Goal: Task Accomplishment & Management: Manage account settings

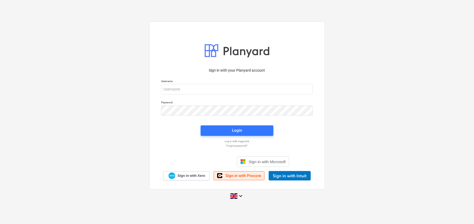
click at [242, 175] on span "Sign in with Procore" at bounding box center [244, 175] width 36 height 5
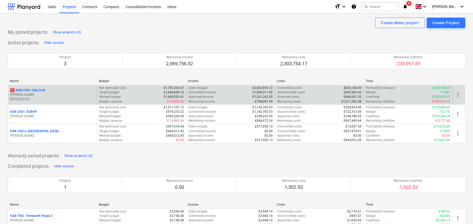
click at [43, 91] on p "1 KAR-2403 - Oak Croft" at bounding box center [27, 90] width 35 height 4
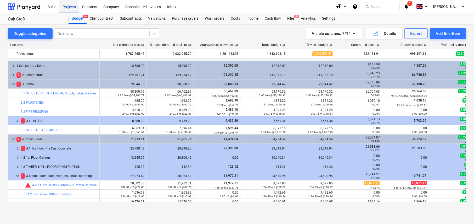
click at [70, 6] on div "Projects" at bounding box center [69, 6] width 20 height 13
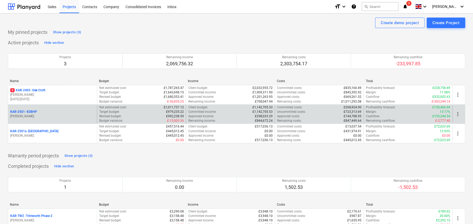
click at [33, 112] on p "KAR-2501 - 83BHP" at bounding box center [23, 111] width 27 height 4
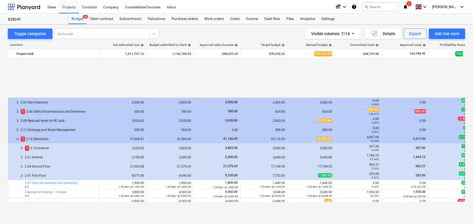
scroll to position [221, 0]
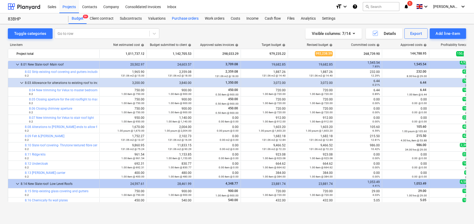
click at [188, 19] on div "Purchase orders" at bounding box center [185, 18] width 33 height 10
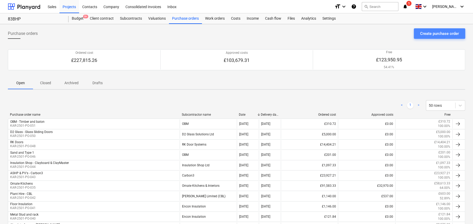
click at [441, 35] on div "Create purchase order" at bounding box center [439, 33] width 39 height 7
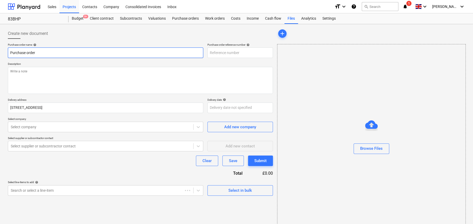
type textarea "x"
type input "KAR-2501-PO-052"
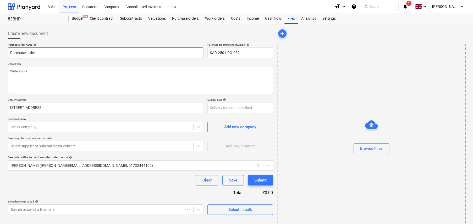
click at [84, 52] on input "Purchase order" at bounding box center [105, 52] width 195 height 10
type textarea "x"
type input "H"
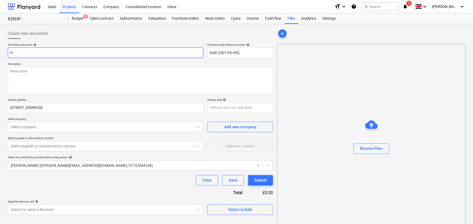
type textarea "x"
type input "Hi"
type textarea "x"
type input "Hil"
type textarea "x"
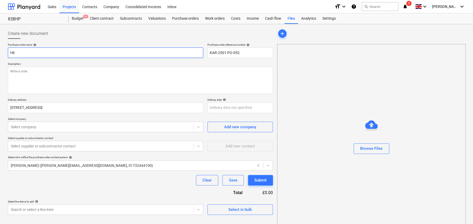
type input "Hilt"
type textarea "x"
type input "Hilti"
type textarea "x"
type input "Hilti"
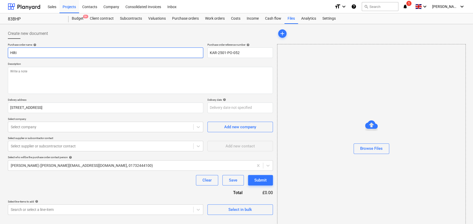
type textarea "x"
type input "Hilti T"
type textarea "x"
type input "Hilti TE"
type textarea "x"
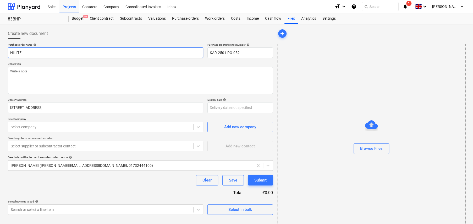
type input "Hilti TE7"
type textarea "x"
type input "Hilti TE70"
type textarea "x"
type input "Hilti TE700"
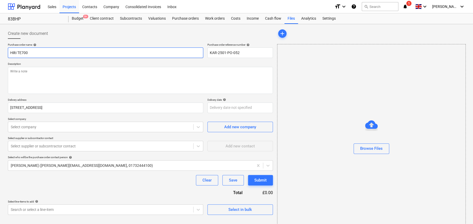
type textarea "x"
type input "THilti TE700"
type textarea "x"
type input "TOHilti TE700"
type textarea "x"
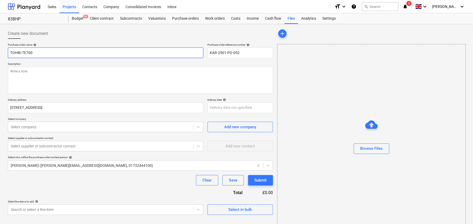
type input "TOOHilti TE700"
type textarea "x"
type input "TOOLHilti TE700"
type textarea "x"
type input "TOOLHHilti TE700"
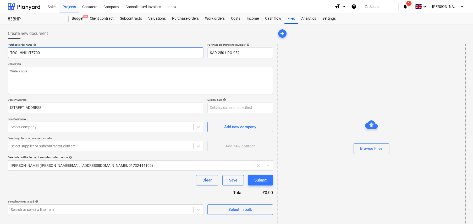
type textarea "x"
type input "TOOLHIHilti TE700"
type textarea "x"
type input "TOOLHIRHilti TE700"
type textarea "x"
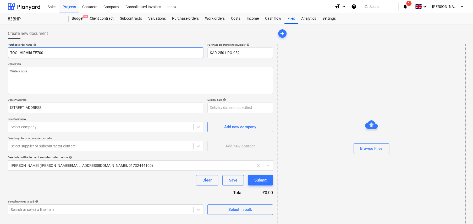
type input "TOOLHIREHilti TE700"
type textarea "x"
type input "TOOL HIREHilti TE700"
type textarea "x"
type input "TOOL HIRE:Hilti TE700"
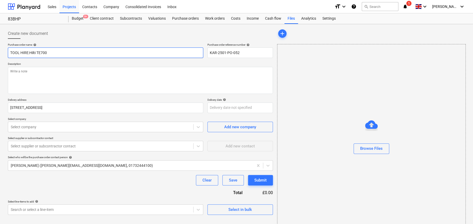
type textarea "x"
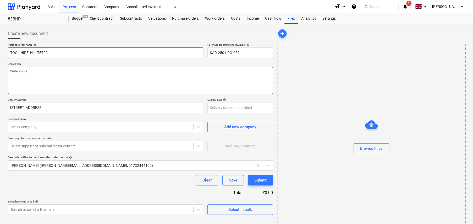
type input "TOOL HIRE: Hilti TE700"
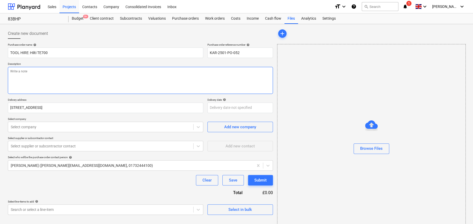
click at [79, 72] on textarea at bounding box center [140, 80] width 265 height 27
type textarea "x"
type textarea "F"
type textarea "x"
type textarea "Fo"
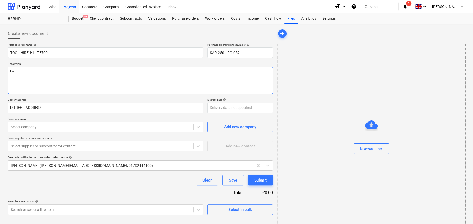
type textarea "x"
type textarea "For"
type textarea "x"
type textarea "For"
type textarea "x"
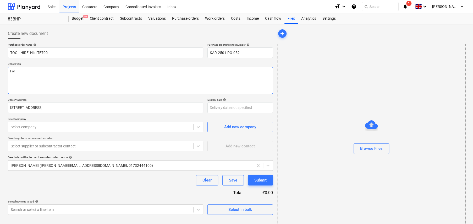
type textarea "For c"
type textarea "x"
type textarea "For co"
type textarea "x"
type textarea "For col"
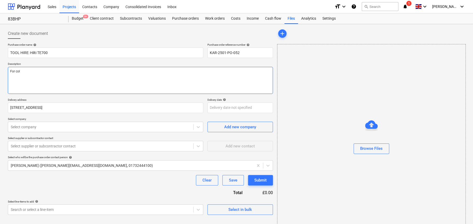
type textarea "x"
type textarea "For coll"
type textarea "x"
type textarea "For colle"
type textarea "x"
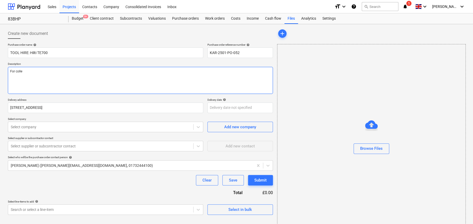
type textarea "For collec"
type textarea "x"
type textarea "For collect"
type textarea "x"
type textarea "For collecti"
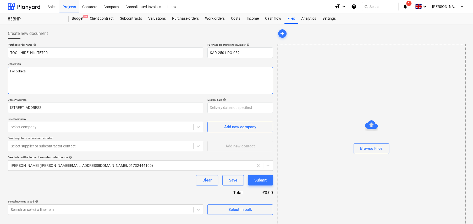
type textarea "x"
type textarea "For collectio"
type textarea "x"
type textarea "For collection"
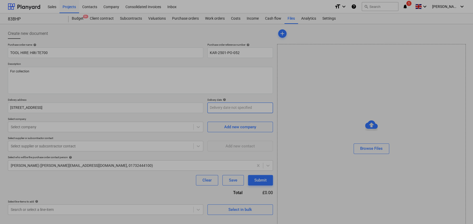
click at [236, 109] on body "Sales Projects Contacts Company Consolidated Invoices Inbox format_size keyboar…" at bounding box center [236, 112] width 473 height 224
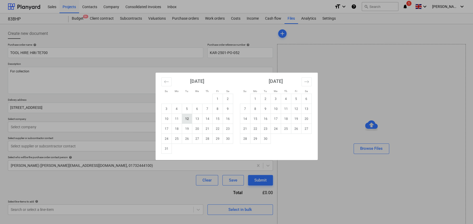
click at [185, 120] on td "12" at bounding box center [187, 119] width 10 height 10
type textarea "x"
type input "12 Aug 2025"
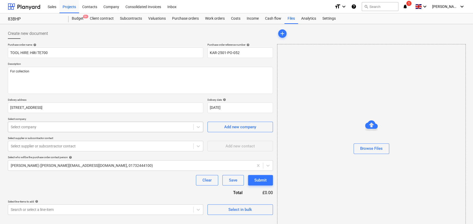
click at [46, 128] on div at bounding box center [101, 126] width 180 height 5
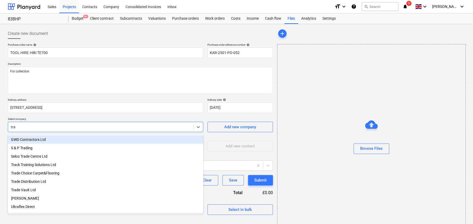
type input "trav"
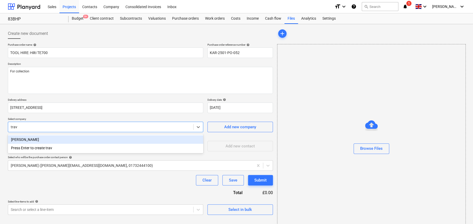
click at [29, 140] on div "Travis Perkins" at bounding box center [105, 139] width 195 height 8
type textarea "x"
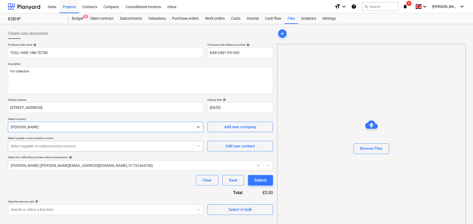
click at [65, 147] on div at bounding box center [101, 145] width 180 height 5
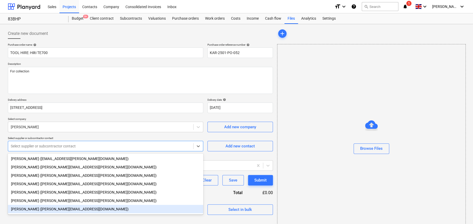
click at [57, 208] on div "Joshua Atuhurra (joshua.atuhurra@travisperkins.co.uk)" at bounding box center [105, 208] width 195 height 8
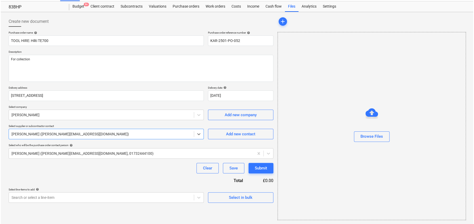
scroll to position [12, 0]
click at [235, 196] on div "Select in bulk" at bounding box center [240, 196] width 24 height 7
type textarea "x"
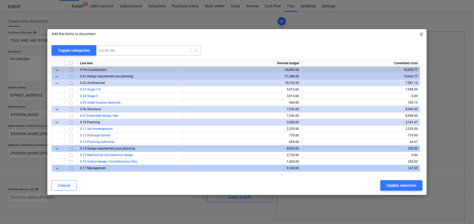
click at [123, 50] on div at bounding box center [143, 50] width 89 height 5
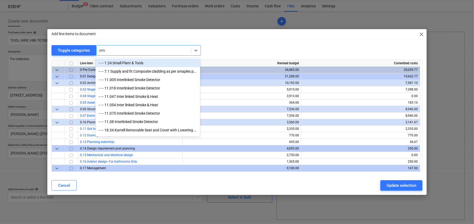
type input "smal"
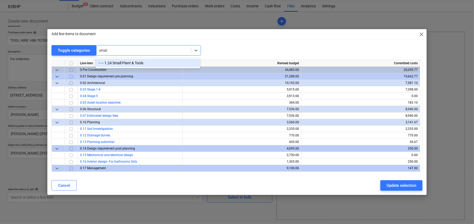
click at [141, 63] on div "-- -- 1.24 Small Plant & Tools" at bounding box center [148, 63] width 105 height 8
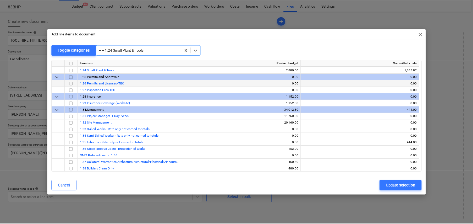
scroll to position [288, 0]
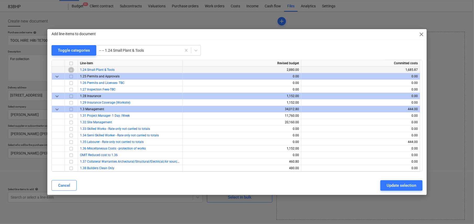
click at [71, 70] on input "checkbox" at bounding box center [71, 70] width 6 height 6
click at [408, 185] on div "Update selection" at bounding box center [402, 185] width 30 height 7
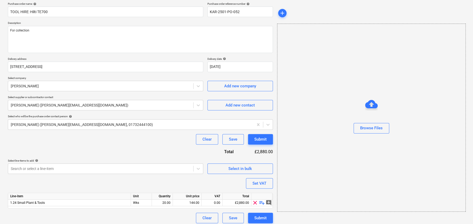
scroll to position [44, 0]
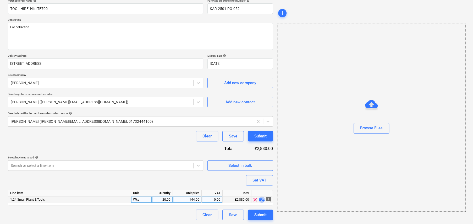
click at [262, 197] on span "playlist_add" at bounding box center [262, 199] width 6 height 6
type textarea "x"
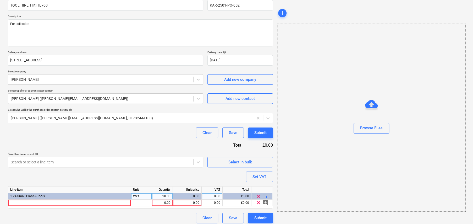
scroll to position [51, 0]
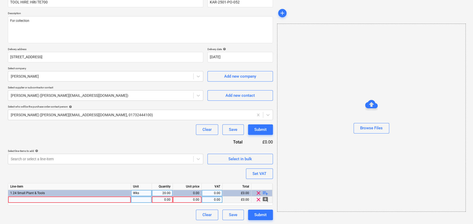
click at [88, 198] on div at bounding box center [69, 199] width 123 height 7
type input "Hilti TE700; hire charges"
type textarea "x"
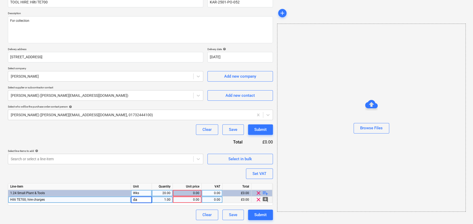
type input "d"
type input "2day"
type textarea "x"
type input "33.85"
type textarea "x"
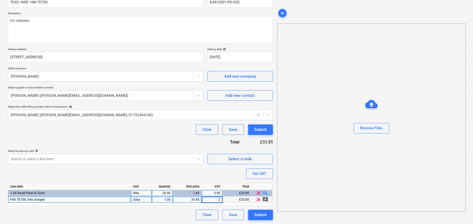
type input "20"
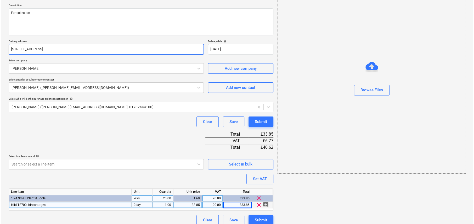
scroll to position [64, 0]
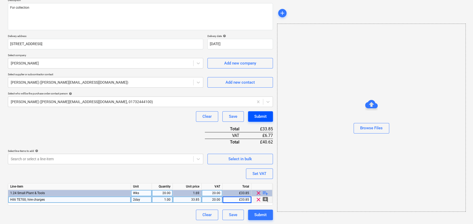
click at [265, 115] on div "Submit" at bounding box center [260, 116] width 12 height 7
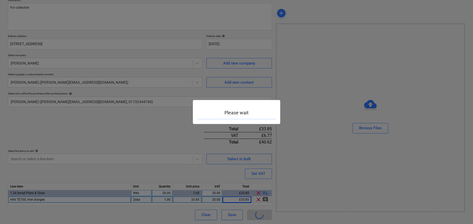
type textarea "x"
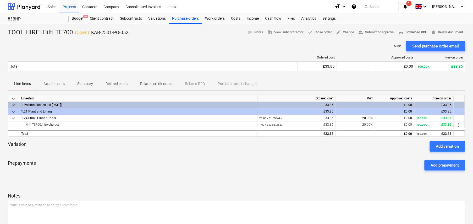
click at [408, 32] on span "save_alt Download PDF" at bounding box center [412, 32] width 28 height 6
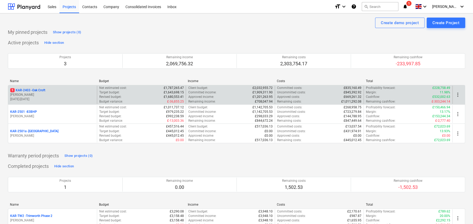
click at [44, 90] on p "1 KAR-2403 - Oak Croft" at bounding box center [27, 90] width 35 height 4
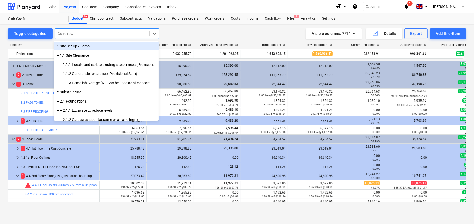
click at [99, 34] on div at bounding box center [102, 33] width 89 height 5
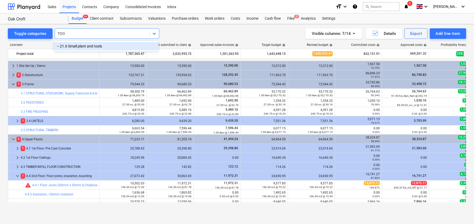
type input "TOOL"
click at [93, 44] on div "-- 21.6 Small plant and tools" at bounding box center [106, 46] width 105 height 8
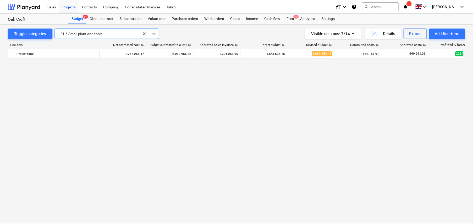
scroll to position [458, 0]
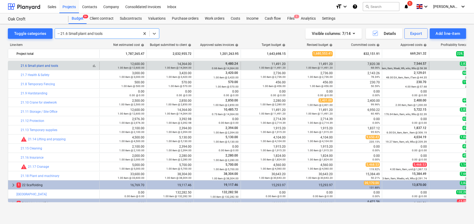
click at [51, 66] on link "21.6 Small plant and tools" at bounding box center [39, 66] width 37 height 4
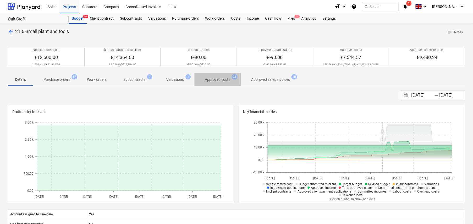
click at [218, 81] on p "Approved costs" at bounding box center [217, 79] width 25 height 5
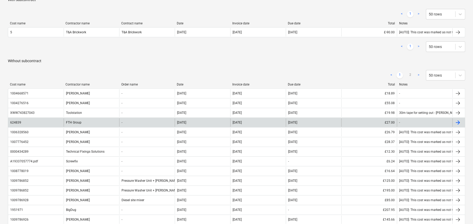
scroll to position [105, 0]
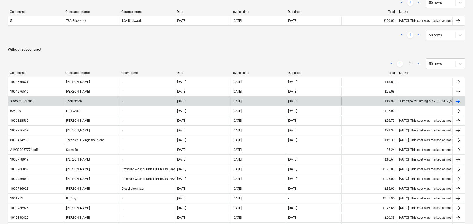
click at [458, 101] on div at bounding box center [457, 101] width 6 height 6
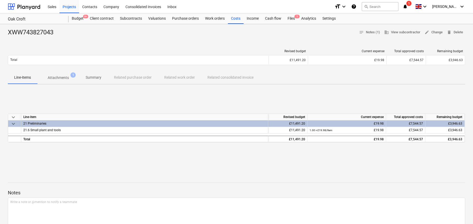
click at [63, 77] on p "Attachments" at bounding box center [58, 77] width 21 height 5
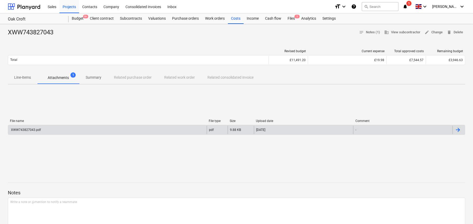
click at [35, 129] on div "XWW743827043.pdf" at bounding box center [25, 130] width 31 height 4
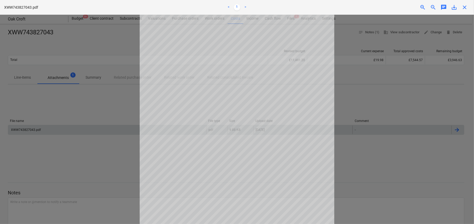
click at [465, 9] on span "close" at bounding box center [465, 7] width 6 height 6
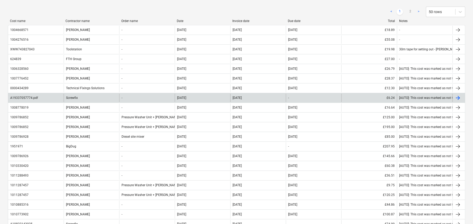
scroll to position [157, 0]
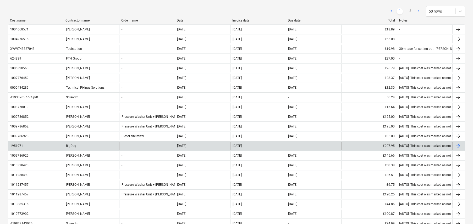
click at [75, 146] on div "BigDug" at bounding box center [92, 145] width 56 height 8
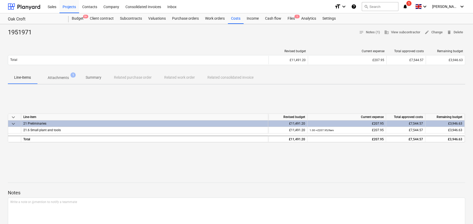
click at [63, 79] on p "Attachments" at bounding box center [58, 77] width 21 height 5
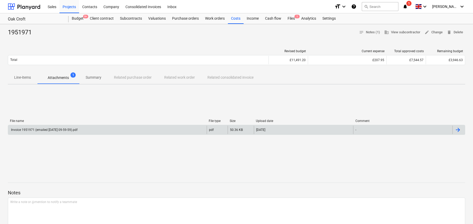
click at [66, 131] on div "Invoice 1951971 (emailed 2024-10-24 09-59-59).pdf" at bounding box center [43, 130] width 67 height 4
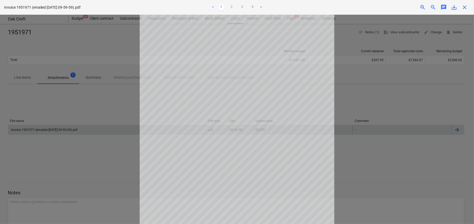
click at [464, 7] on span "close" at bounding box center [465, 7] width 6 height 6
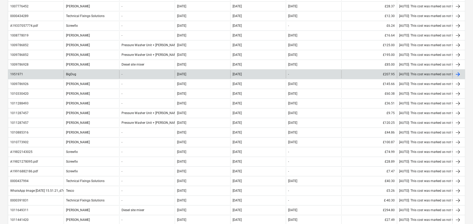
scroll to position [236, 0]
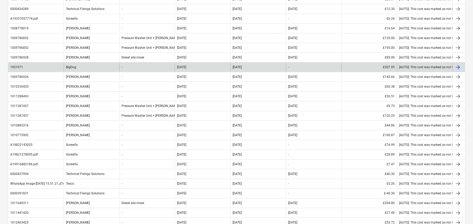
click at [90, 143] on div "Screwfix" at bounding box center [92, 144] width 56 height 8
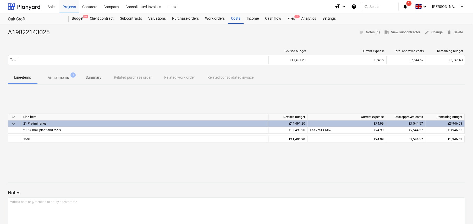
click at [63, 76] on p "Attachments" at bounding box center [58, 77] width 21 height 5
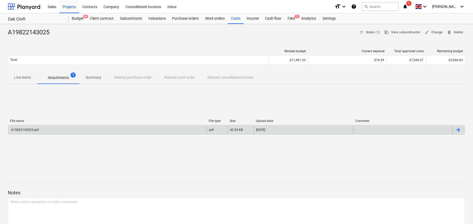
click at [36, 131] on div "A19822143025.pdf" at bounding box center [107, 129] width 198 height 8
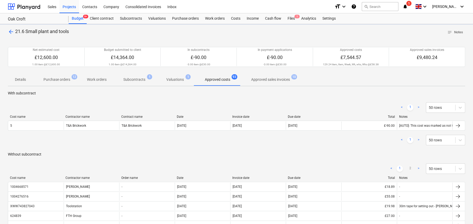
scroll to position [236, 0]
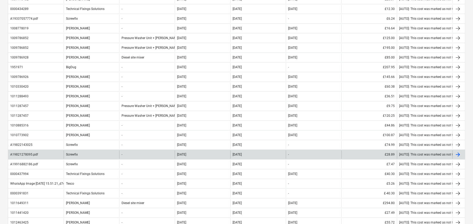
click at [90, 151] on div "Screwfix" at bounding box center [92, 154] width 56 height 8
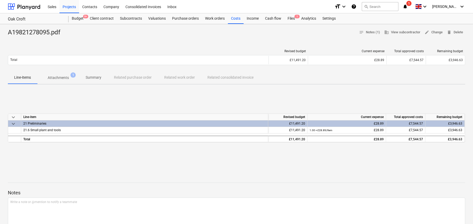
click at [62, 76] on p "Attachments" at bounding box center [58, 77] width 21 height 5
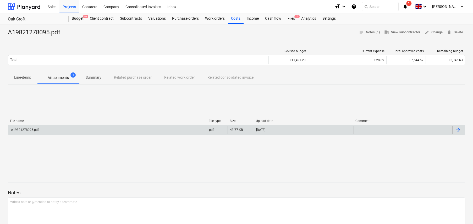
click at [38, 130] on div "A19821278095.pdf" at bounding box center [107, 129] width 198 height 8
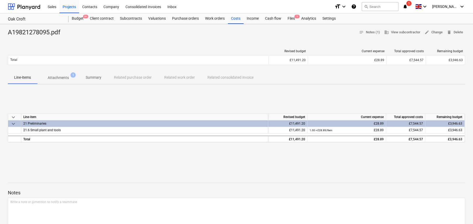
scroll to position [236, 0]
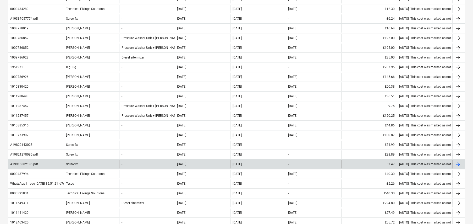
click at [77, 163] on div "Screwfix" at bounding box center [92, 164] width 56 height 8
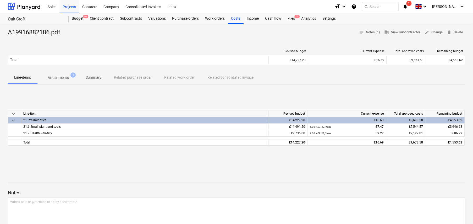
click at [61, 77] on p "Attachments" at bounding box center [58, 77] width 21 height 5
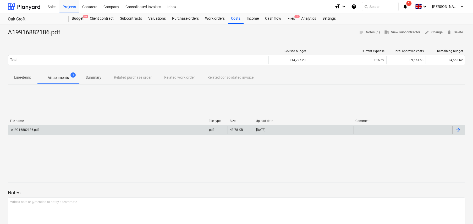
click at [107, 130] on div "A19916882186.pdf" at bounding box center [107, 129] width 198 height 8
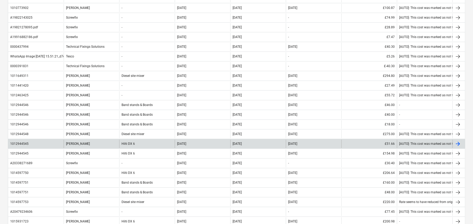
scroll to position [367, 0]
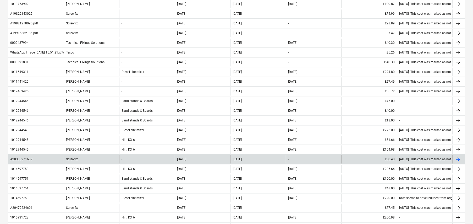
click at [85, 158] on div "Screwfix" at bounding box center [92, 159] width 56 height 8
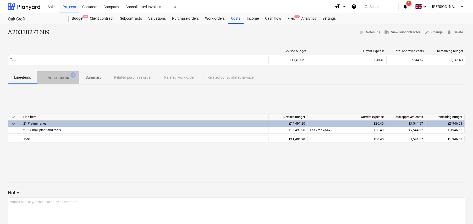
click at [63, 79] on p "Attachments" at bounding box center [58, 77] width 21 height 5
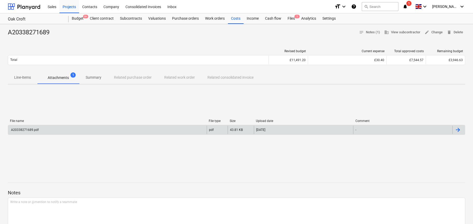
click at [71, 129] on div "A20338271689.pdf" at bounding box center [107, 129] width 198 height 8
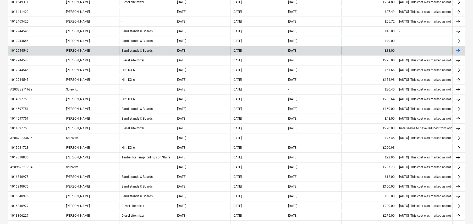
scroll to position [445, 0]
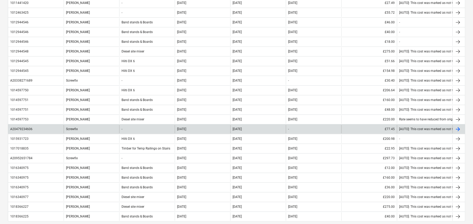
click at [83, 125] on div "Screwfix" at bounding box center [92, 129] width 56 height 8
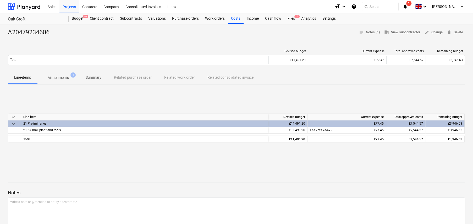
click at [62, 78] on p "Attachments" at bounding box center [58, 77] width 21 height 5
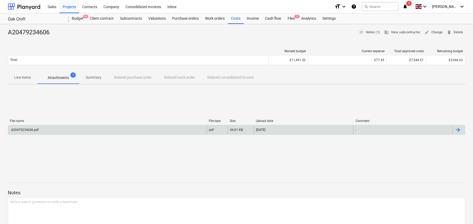
click at [42, 133] on div "A20479234606.pdf" at bounding box center [107, 129] width 198 height 8
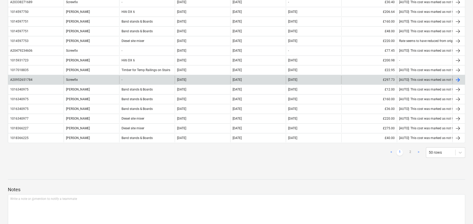
scroll to position [524, 0]
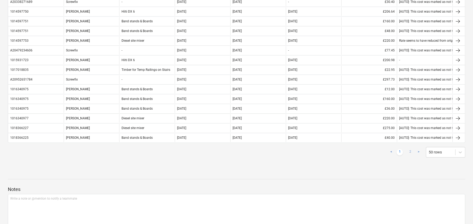
click at [410, 150] on link "2" at bounding box center [410, 152] width 6 height 6
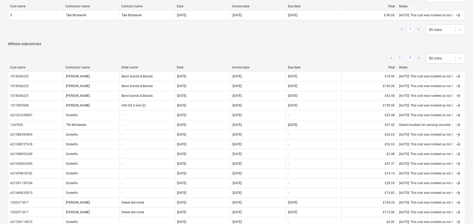
scroll to position [100, 0]
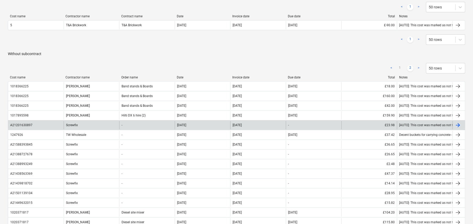
click at [90, 126] on div "Screwfix" at bounding box center [92, 125] width 56 height 8
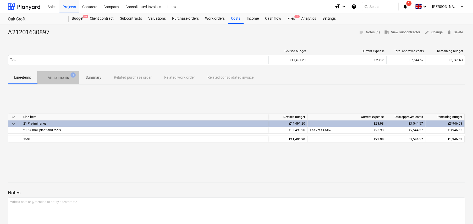
click at [63, 74] on span "Attachments 1" at bounding box center [58, 77] width 42 height 9
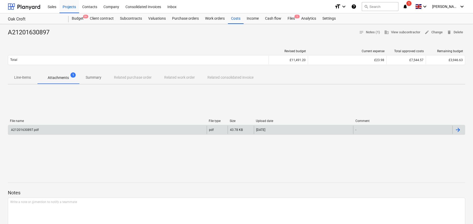
click at [51, 128] on div "A21201630897.pdf" at bounding box center [107, 129] width 198 height 8
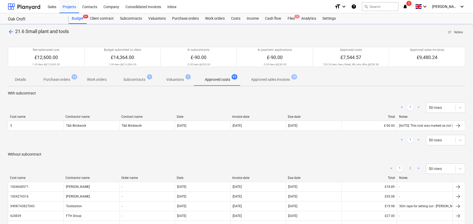
scroll to position [100, 0]
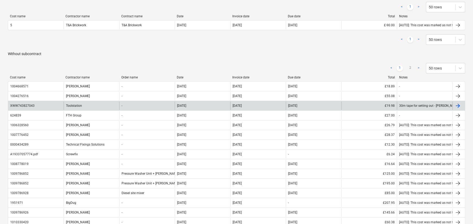
click at [79, 103] on div "Toolstation" at bounding box center [92, 105] width 56 height 8
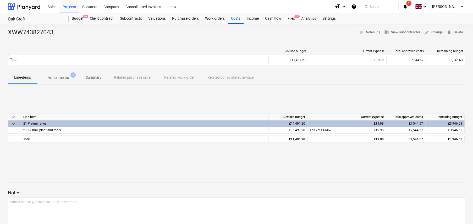
click at [63, 77] on p "Attachments" at bounding box center [58, 77] width 21 height 5
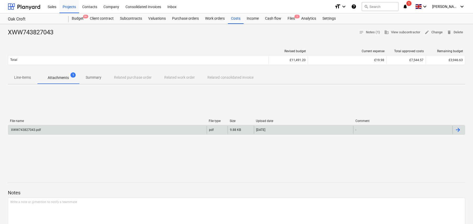
click at [74, 134] on div "XWW743827043.pdf" at bounding box center [107, 129] width 198 height 8
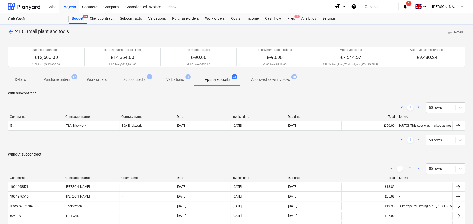
scroll to position [100, 0]
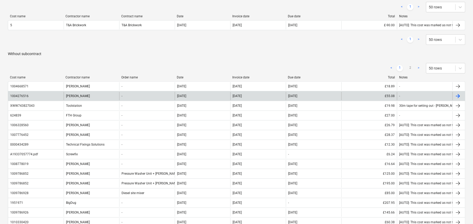
click at [82, 94] on div "Travis Perkins" at bounding box center [92, 96] width 56 height 8
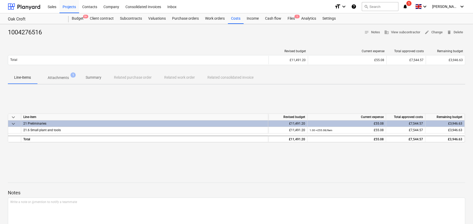
click at [65, 78] on p "Attachments" at bounding box center [58, 77] width 21 height 5
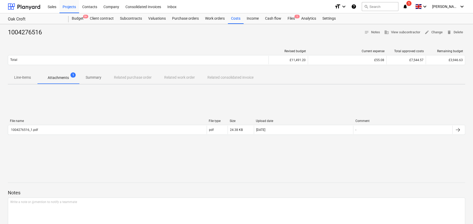
click at [110, 135] on div "File name File type Size Upload date Comment 1004276516_1.pdf pdf 24.38 KB 19.0…" at bounding box center [236, 128] width 457 height 18
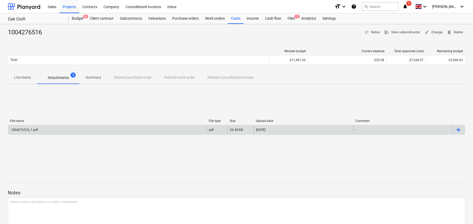
click at [109, 131] on div "1004276516_1.pdf" at bounding box center [107, 129] width 198 height 8
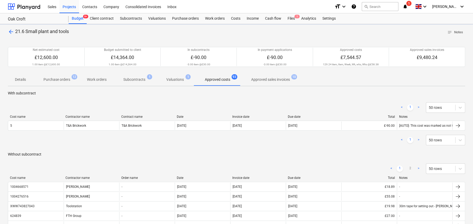
scroll to position [100, 0]
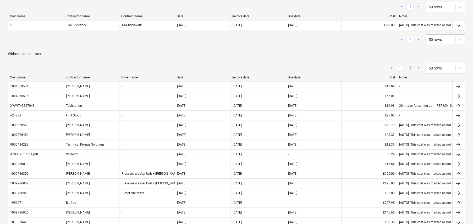
click at [411, 67] on link "2" at bounding box center [410, 68] width 6 height 6
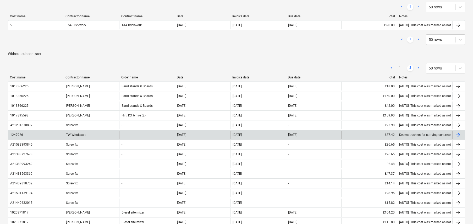
click at [93, 135] on div "TW Wholesale" at bounding box center [92, 134] width 56 height 8
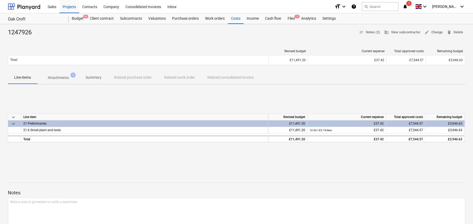
click at [65, 76] on p "Attachments" at bounding box center [58, 77] width 21 height 5
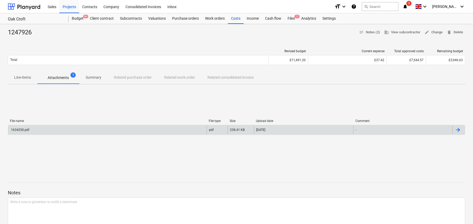
click at [70, 127] on div "1634250.pdf" at bounding box center [107, 129] width 198 height 8
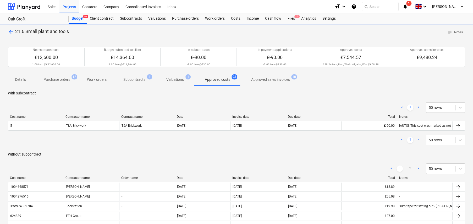
scroll to position [100, 0]
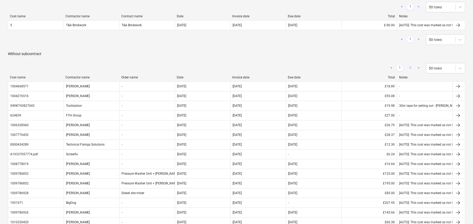
click at [410, 67] on link "2" at bounding box center [410, 68] width 6 height 6
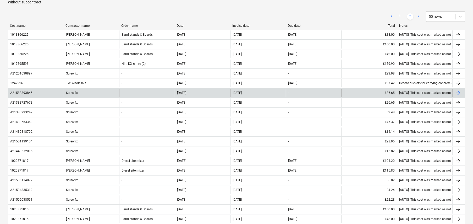
scroll to position [153, 0]
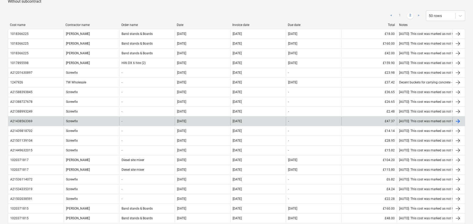
click at [31, 121] on div "A21438563369" at bounding box center [21, 121] width 22 height 4
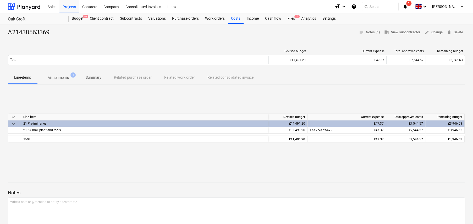
click at [61, 77] on p "Attachments" at bounding box center [58, 77] width 21 height 5
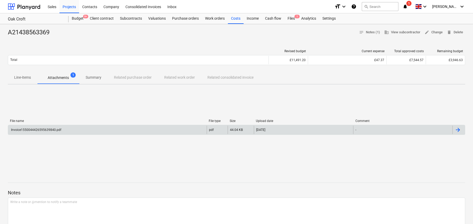
click at [48, 130] on div "Invoice1550044426595639840.pdf" at bounding box center [35, 130] width 51 height 4
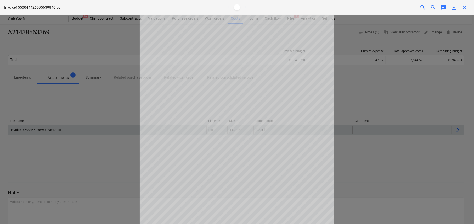
click at [366, 91] on div at bounding box center [237, 119] width 474 height 209
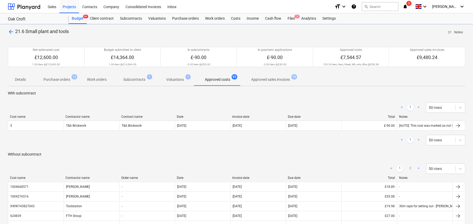
scroll to position [153, 0]
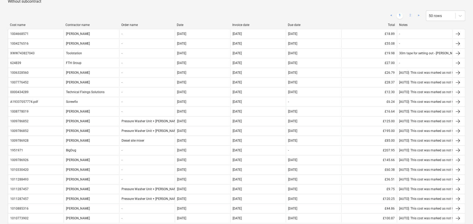
click at [411, 15] on link "2" at bounding box center [410, 16] width 6 height 6
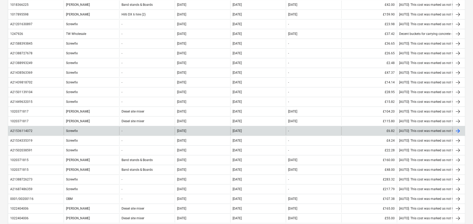
scroll to position [205, 0]
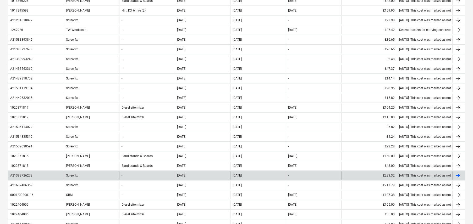
click at [73, 176] on div "Screwfix" at bounding box center [92, 175] width 56 height 8
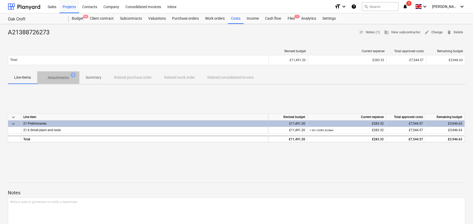
click at [65, 78] on p "Attachments" at bounding box center [58, 77] width 21 height 5
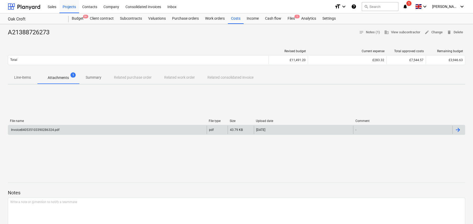
click at [40, 131] on div "Invoice840535103390286324.pdf" at bounding box center [107, 129] width 198 height 8
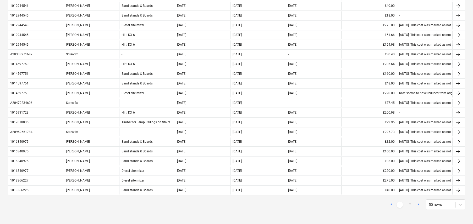
scroll to position [544, 0]
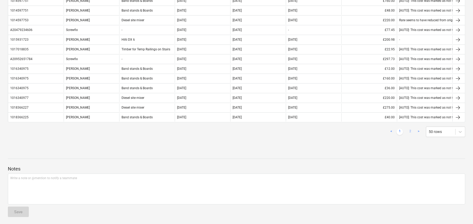
click at [410, 130] on link "2" at bounding box center [410, 131] width 6 height 6
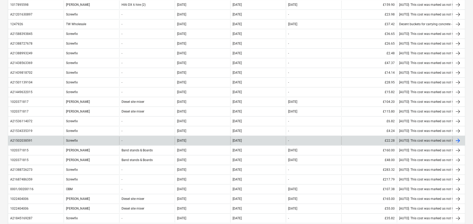
scroll to position [236, 0]
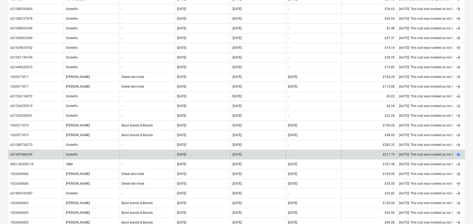
click at [31, 154] on div "A21687486359" at bounding box center [21, 154] width 22 height 4
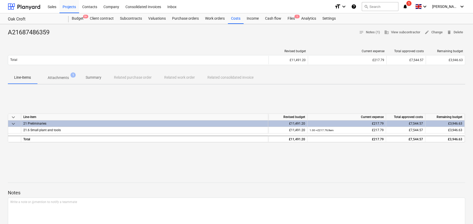
click at [59, 77] on p "Attachments" at bounding box center [58, 77] width 21 height 5
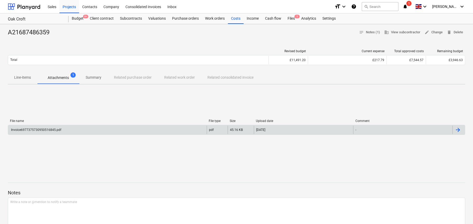
click at [52, 130] on div "Invoice6977375730950516845.pdf" at bounding box center [35, 130] width 51 height 4
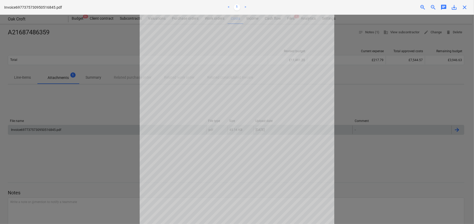
click at [423, 7] on span "zoom_in" at bounding box center [423, 7] width 6 height 6
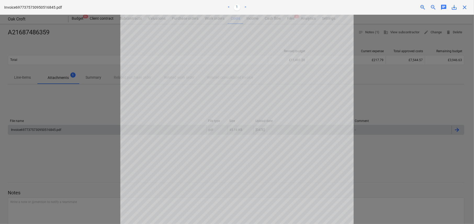
click at [423, 7] on span "zoom_in" at bounding box center [423, 7] width 6 height 6
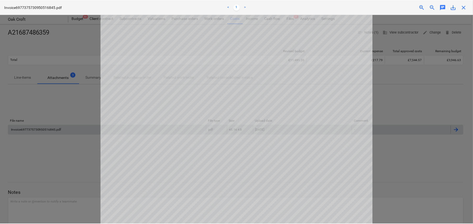
scroll to position [79, 0]
click at [55, 43] on div at bounding box center [237, 119] width 474 height 209
click at [467, 7] on span "close" at bounding box center [465, 7] width 6 height 6
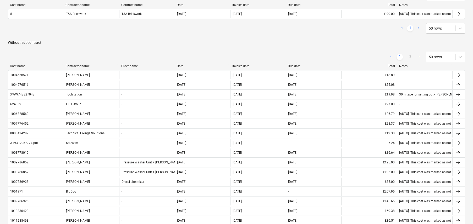
scroll to position [105, 0]
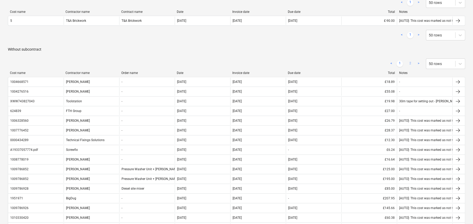
click at [410, 63] on link "2" at bounding box center [410, 63] width 6 height 6
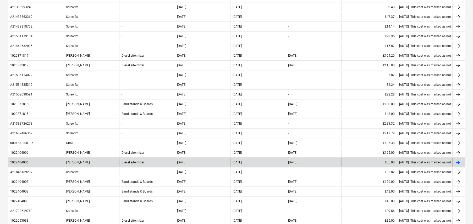
scroll to position [262, 0]
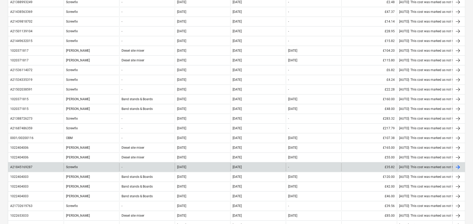
click at [90, 166] on div "Screwfix" at bounding box center [92, 167] width 56 height 8
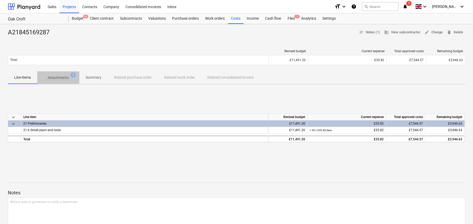
click at [58, 76] on p "Attachments" at bounding box center [58, 77] width 21 height 5
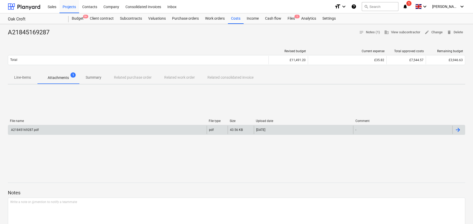
click at [78, 131] on div "A21845169287.pdf" at bounding box center [107, 129] width 198 height 8
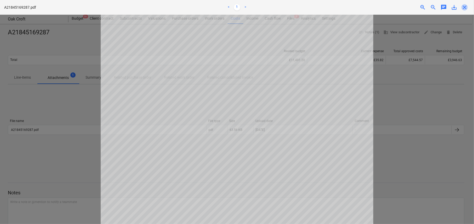
drag, startPoint x: 467, startPoint y: 6, endPoint x: 458, endPoint y: 12, distance: 10.7
click at [467, 6] on span "close" at bounding box center [465, 7] width 6 height 6
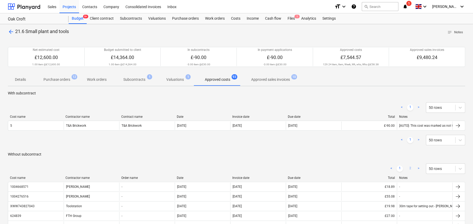
click at [411, 167] on link "2" at bounding box center [410, 168] width 6 height 6
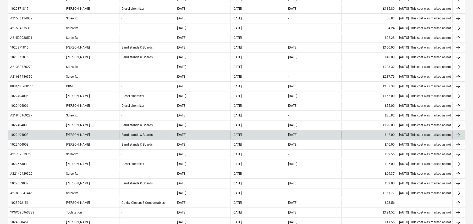
scroll to position [314, 0]
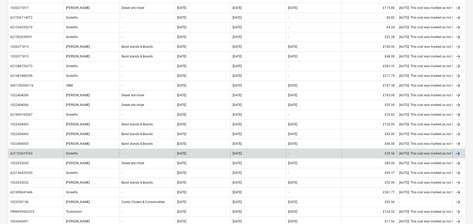
click at [78, 152] on div "Screwfix" at bounding box center [92, 153] width 56 height 8
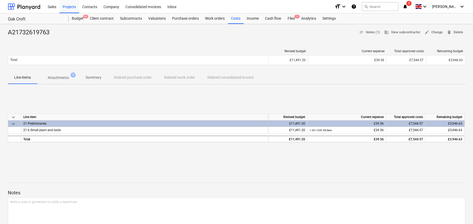
click at [67, 78] on p "Attachments" at bounding box center [58, 77] width 21 height 5
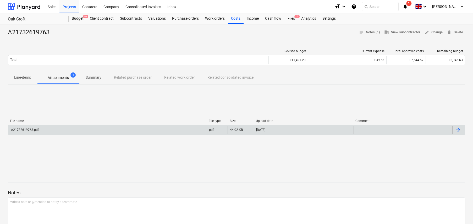
click at [36, 131] on div "A21732619763.pdf" at bounding box center [24, 130] width 29 height 4
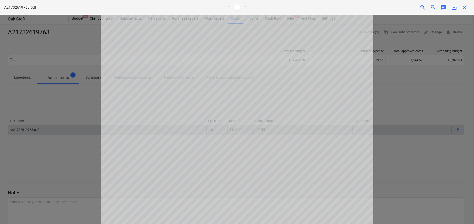
click at [465, 8] on span "close" at bounding box center [465, 7] width 6 height 6
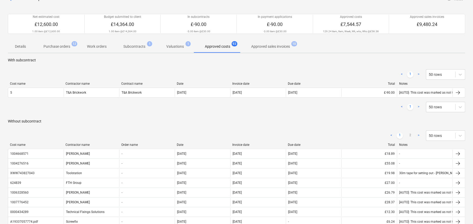
scroll to position [26, 0]
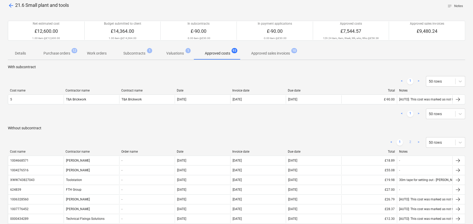
click at [410, 142] on link "2" at bounding box center [410, 142] width 6 height 6
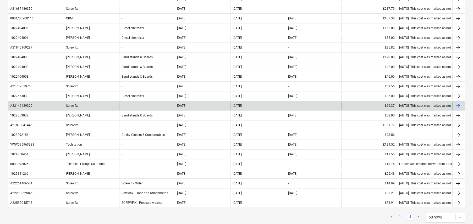
scroll to position [393, 0]
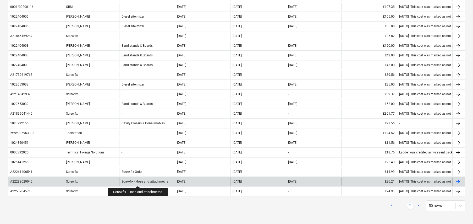
click at [138, 181] on div "Screwfix - Hose and attachmetns" at bounding box center [144, 181] width 47 height 4
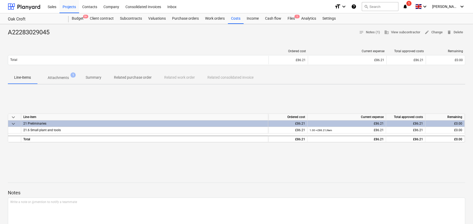
click at [63, 78] on p "Attachments" at bounding box center [58, 77] width 21 height 5
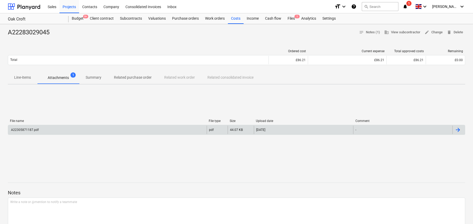
click at [36, 133] on div "A22305871187.pdf" at bounding box center [107, 129] width 198 height 8
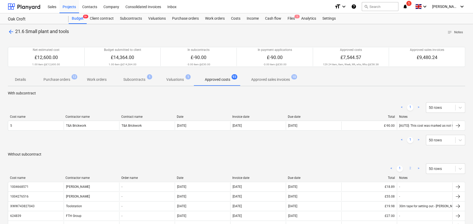
click at [411, 167] on link "2" at bounding box center [410, 168] width 6 height 6
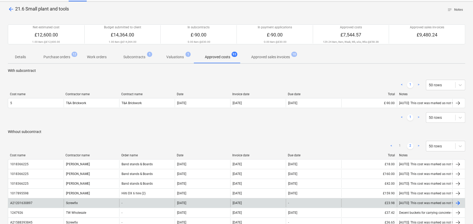
scroll to position [105, 0]
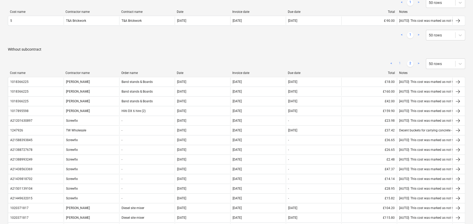
click at [398, 63] on link "1" at bounding box center [399, 63] width 6 height 6
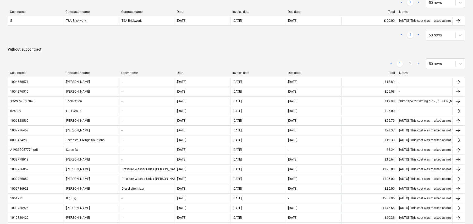
click at [83, 72] on div "Contractor name" at bounding box center [90, 73] width 51 height 4
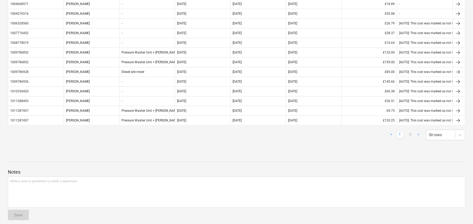
scroll to position [544, 0]
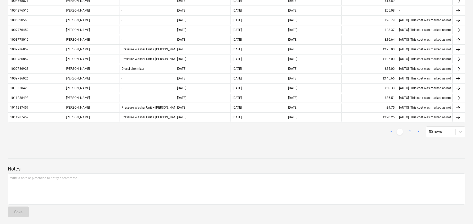
click at [412, 130] on link "2" at bounding box center [410, 131] width 6 height 6
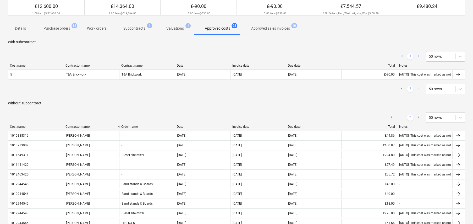
scroll to position [48, 0]
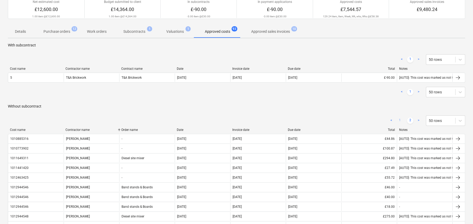
click at [401, 119] on link "1" at bounding box center [399, 120] width 6 height 6
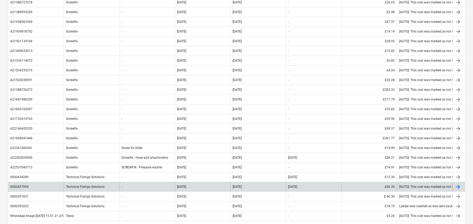
scroll to position [310, 0]
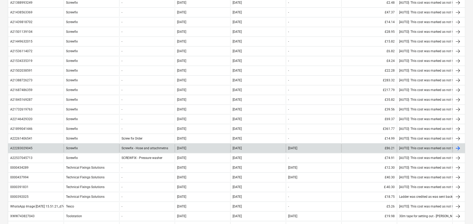
click at [32, 146] on div "A22283029045" at bounding box center [21, 148] width 23 height 4
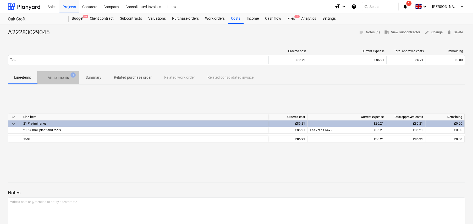
click at [66, 77] on p "Attachments" at bounding box center [58, 77] width 21 height 5
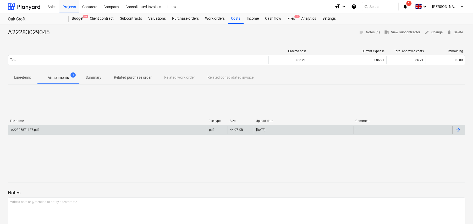
click at [30, 128] on div "A22305871187.pdf" at bounding box center [24, 130] width 29 height 4
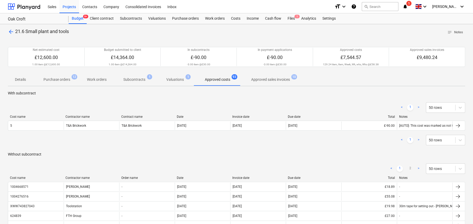
click at [85, 177] on div "Contractor name" at bounding box center [90, 178] width 51 height 4
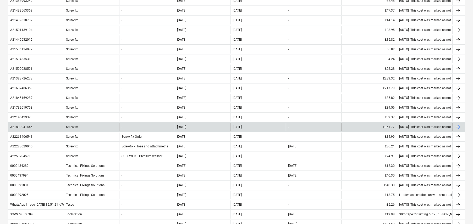
scroll to position [314, 0]
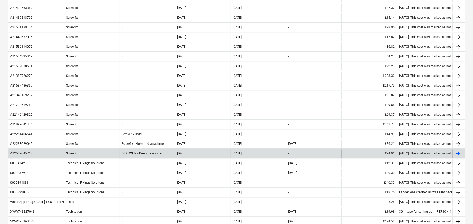
click at [39, 152] on div "A22537045713" at bounding box center [36, 153] width 56 height 8
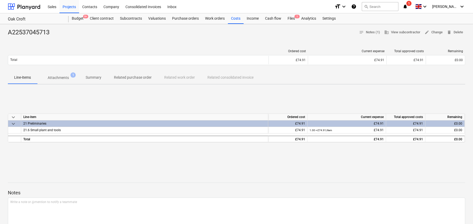
click at [62, 76] on p "Attachments" at bounding box center [58, 77] width 21 height 5
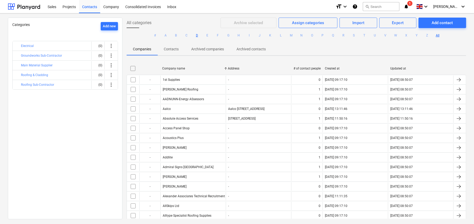
click at [196, 36] on button "D" at bounding box center [197, 35] width 6 height 6
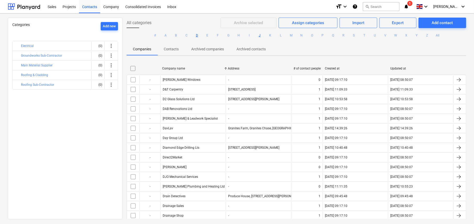
click at [260, 34] on button "J" at bounding box center [260, 35] width 6 height 6
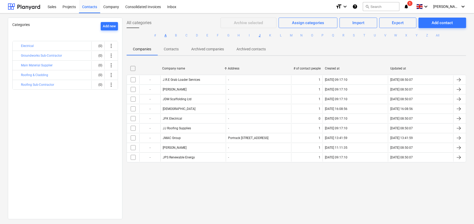
click at [164, 35] on button "A" at bounding box center [166, 35] width 6 height 6
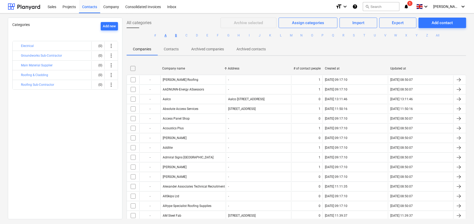
click at [175, 35] on button "B" at bounding box center [176, 35] width 6 height 6
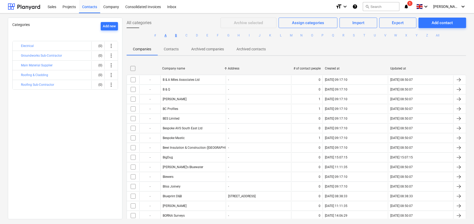
click at [166, 36] on button "A" at bounding box center [166, 35] width 6 height 6
